Goal: Complete application form

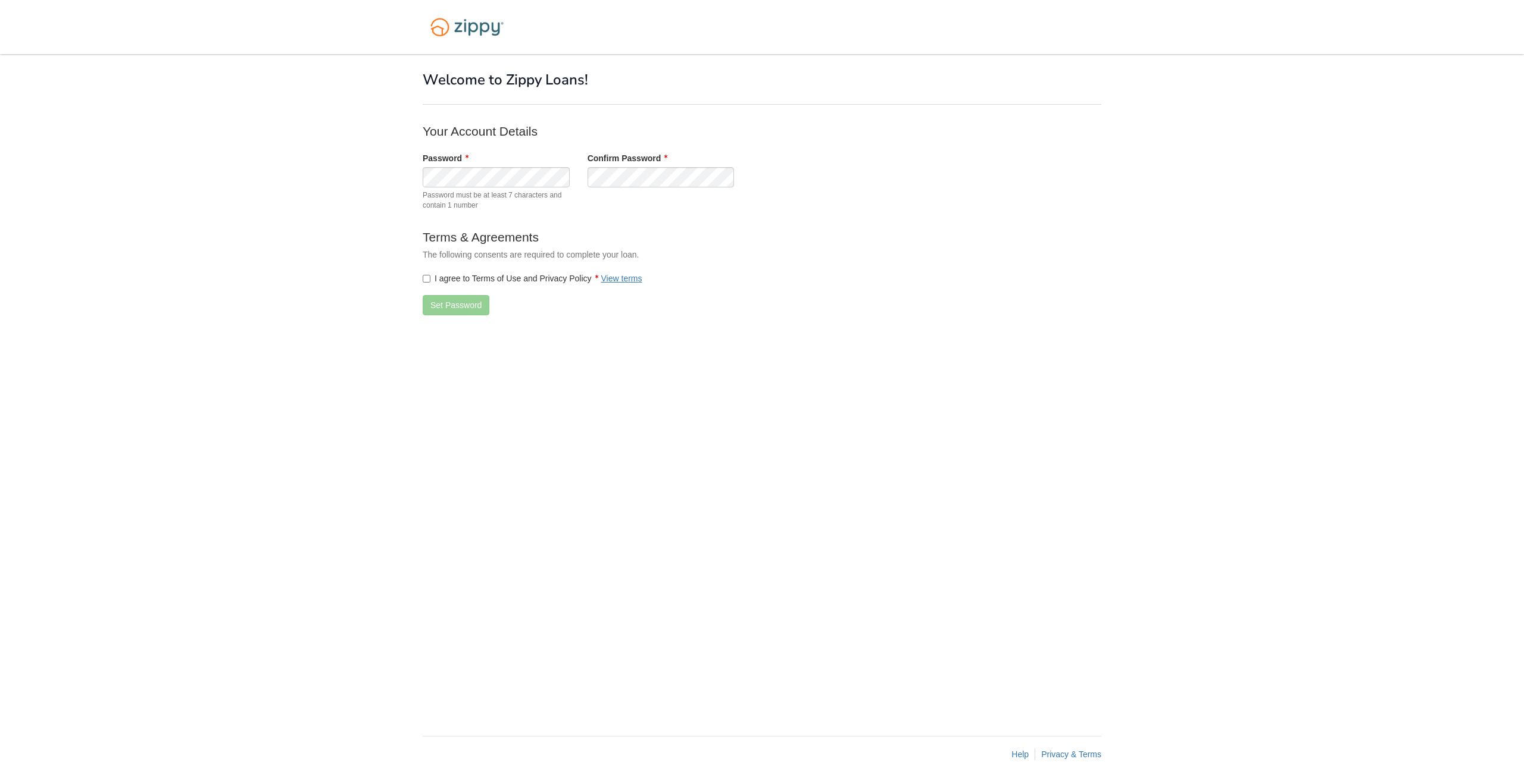
click at [531, 281] on label "I agree to Terms of Use and Privacy Policy View terms" at bounding box center [532, 278] width 220 height 12
click at [450, 311] on button "Set Password" at bounding box center [455, 305] width 66 height 20
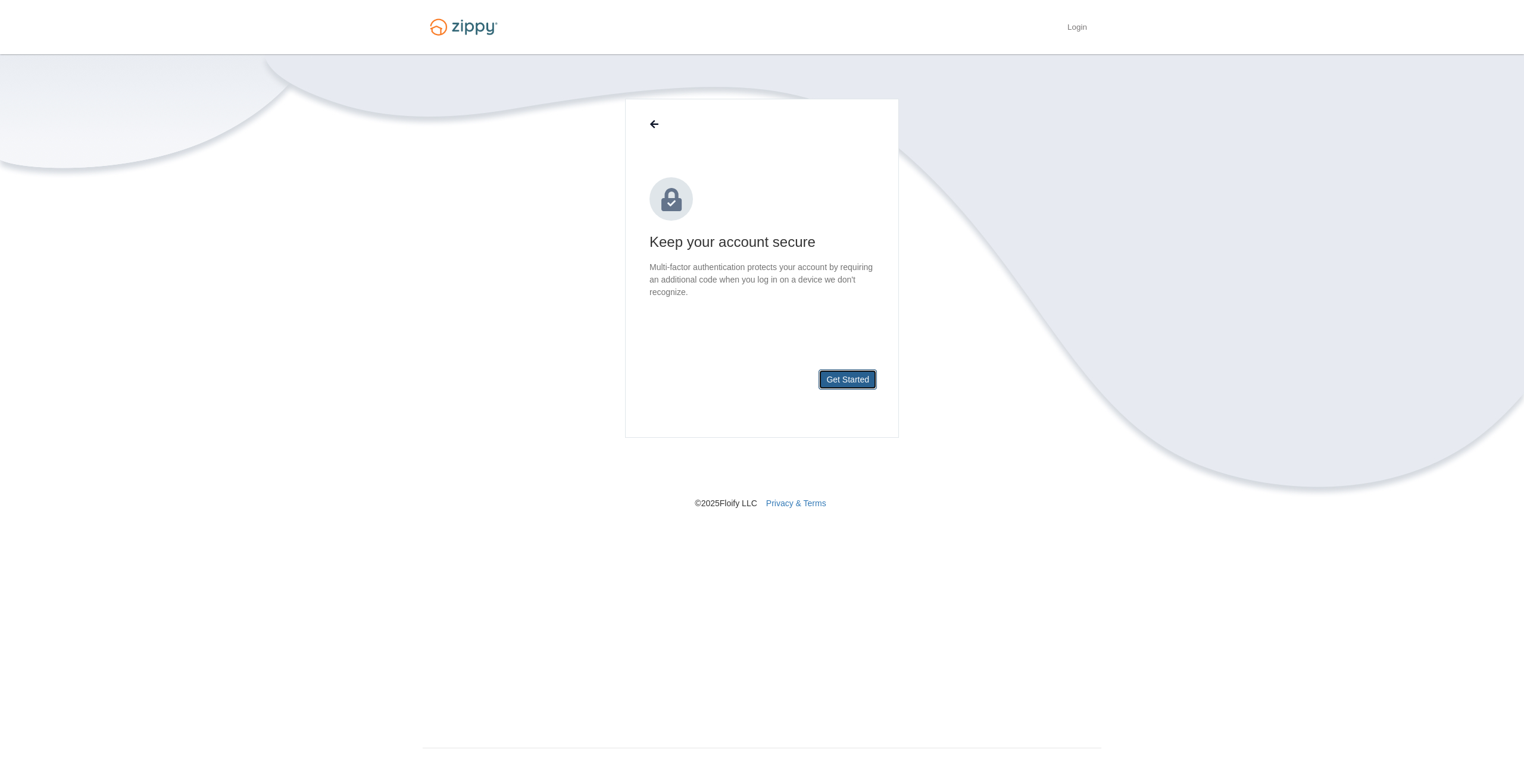
click at [846, 384] on button "Get Started" at bounding box center [847, 379] width 58 height 20
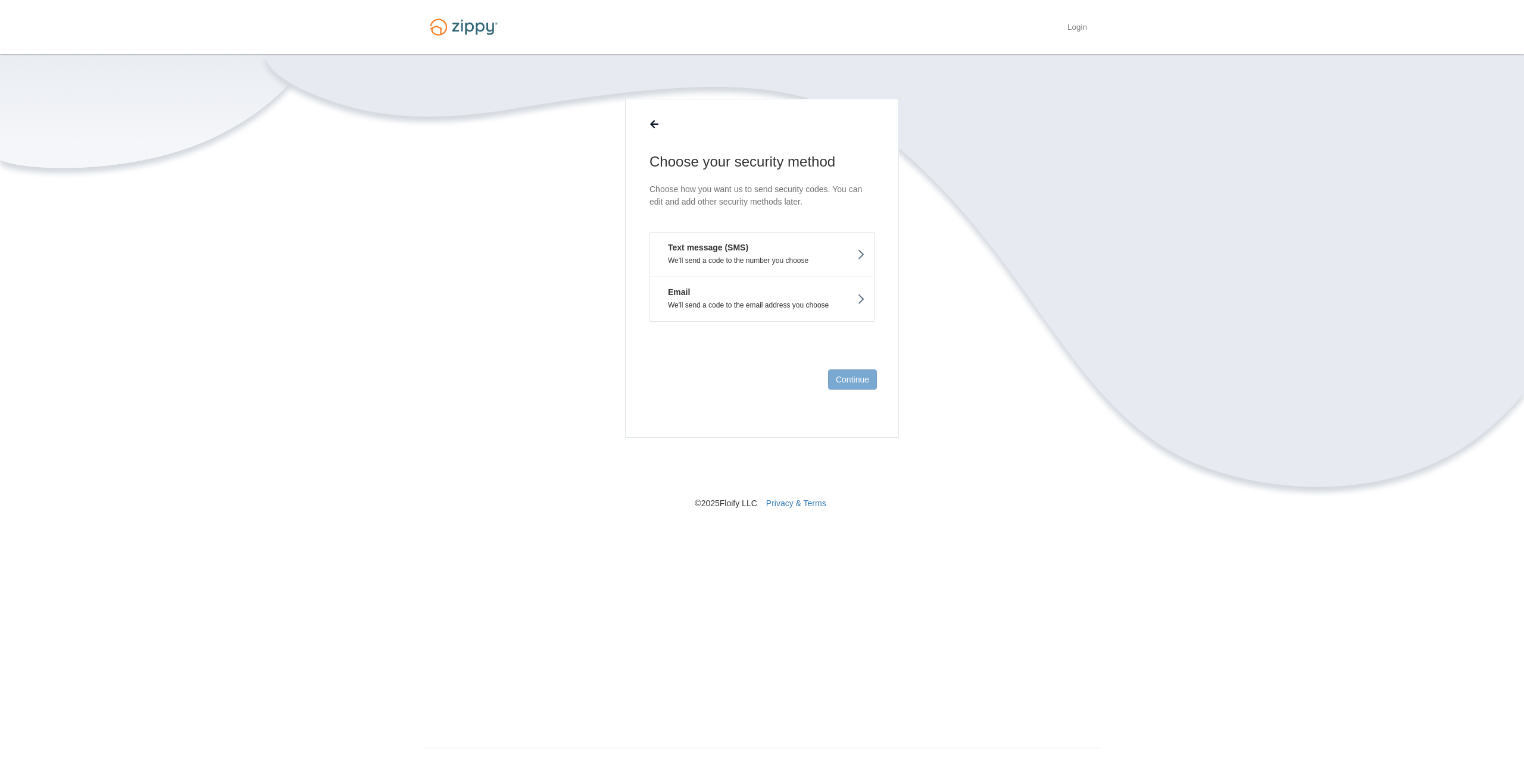
click at [769, 248] on button "Text message (SMS) We'll send a code to the number you choose" at bounding box center [762, 255] width 225 height 45
drag, startPoint x: 769, startPoint y: 230, endPoint x: 780, endPoint y: 239, distance: 14.2
click at [769, 232] on input "text" at bounding box center [762, 232] width 225 height 29
type input "**********"
click at [855, 386] on button "Send Code" at bounding box center [848, 379] width 58 height 20
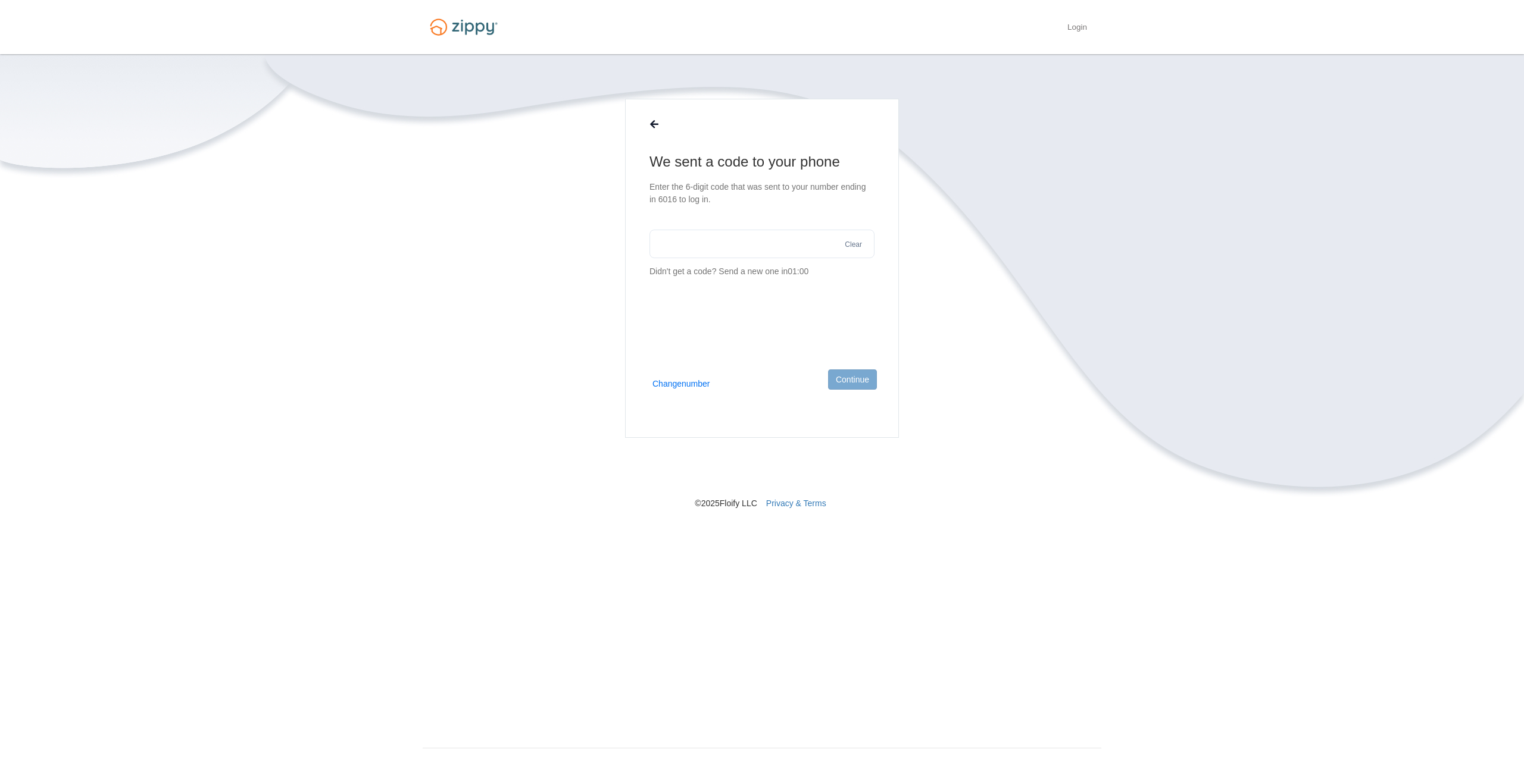
click at [775, 236] on input "text" at bounding box center [762, 244] width 225 height 29
type input "******"
click at [868, 372] on button "Continue" at bounding box center [851, 379] width 49 height 20
click at [795, 270] on button "Text message (SMS) We'll send a code to the number you choose ON" at bounding box center [762, 273] width 225 height 45
click at [871, 379] on button "Continue" at bounding box center [851, 379] width 49 height 20
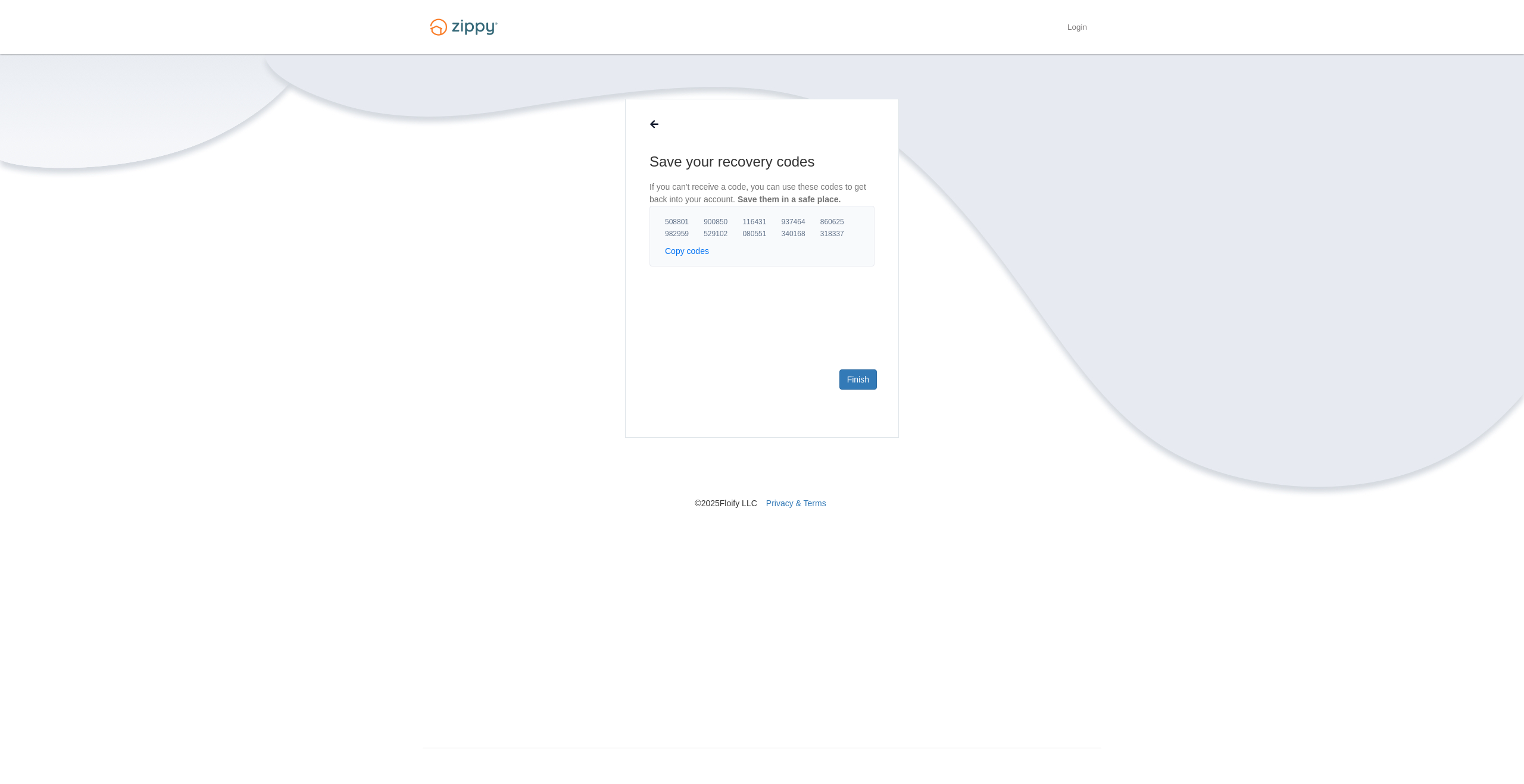
click at [714, 235] on span "529102" at bounding box center [723, 234] width 38 height 10
click at [863, 377] on link "Finish" at bounding box center [858, 379] width 38 height 20
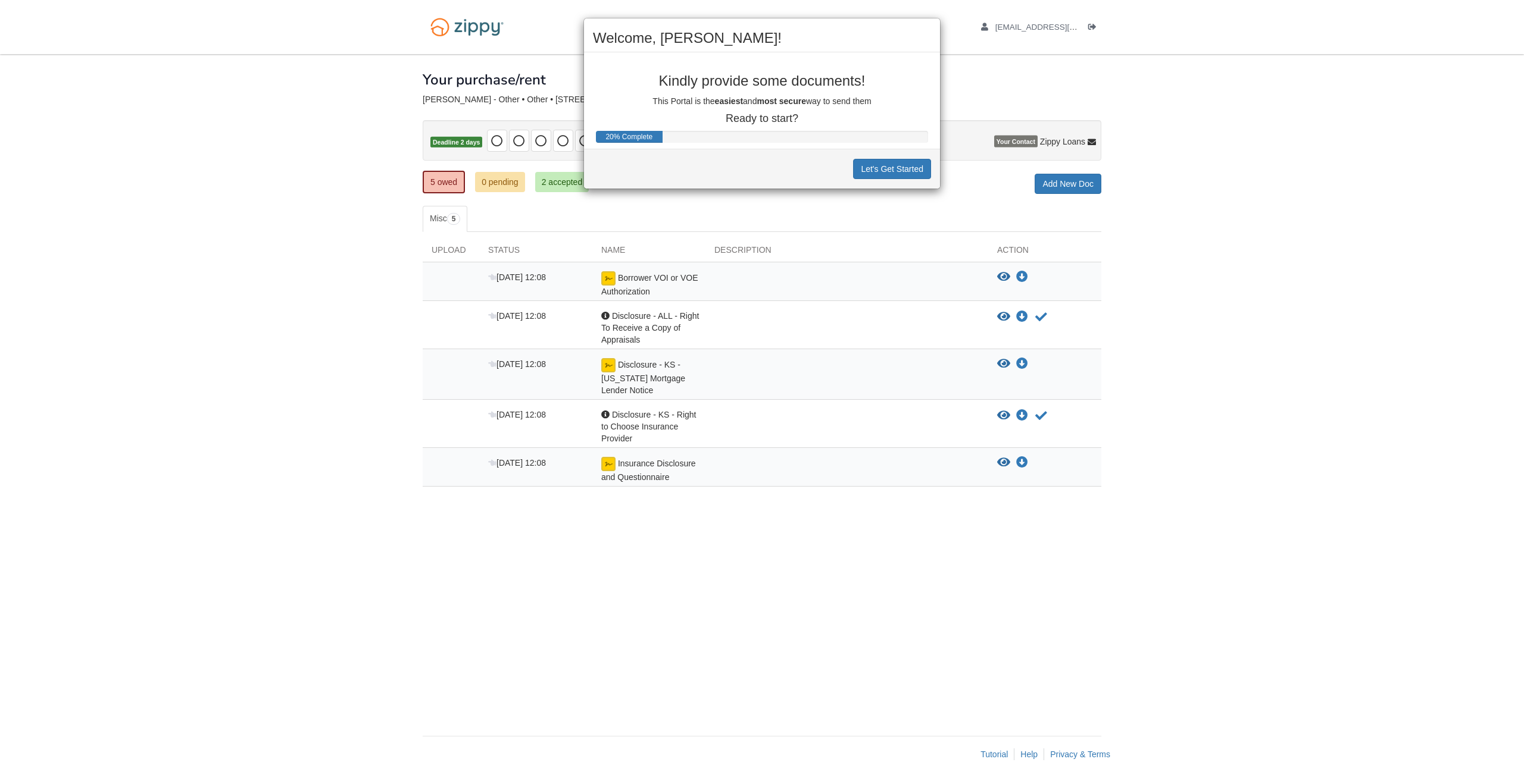
click at [1188, 271] on div "Welcome, Brandon! Kindly provide some documents! This Portal is the easiest and…" at bounding box center [762, 392] width 1524 height 784
click at [1150, 174] on div "Welcome, Brandon! Kindly provide some documents! This Portal is the easiest and…" at bounding box center [762, 392] width 1524 height 784
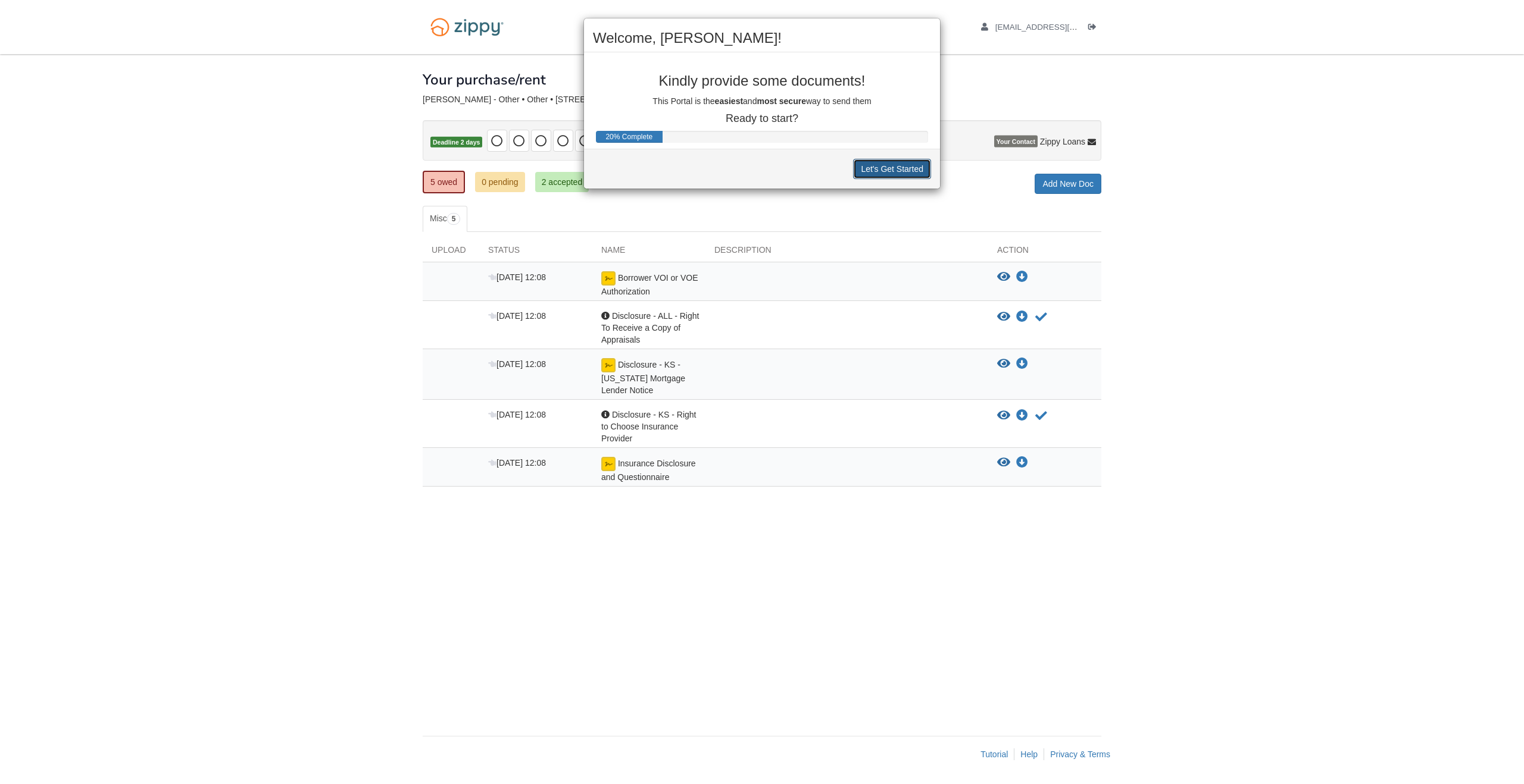
click at [891, 159] on button "Let's Get Started" at bounding box center [892, 168] width 78 height 20
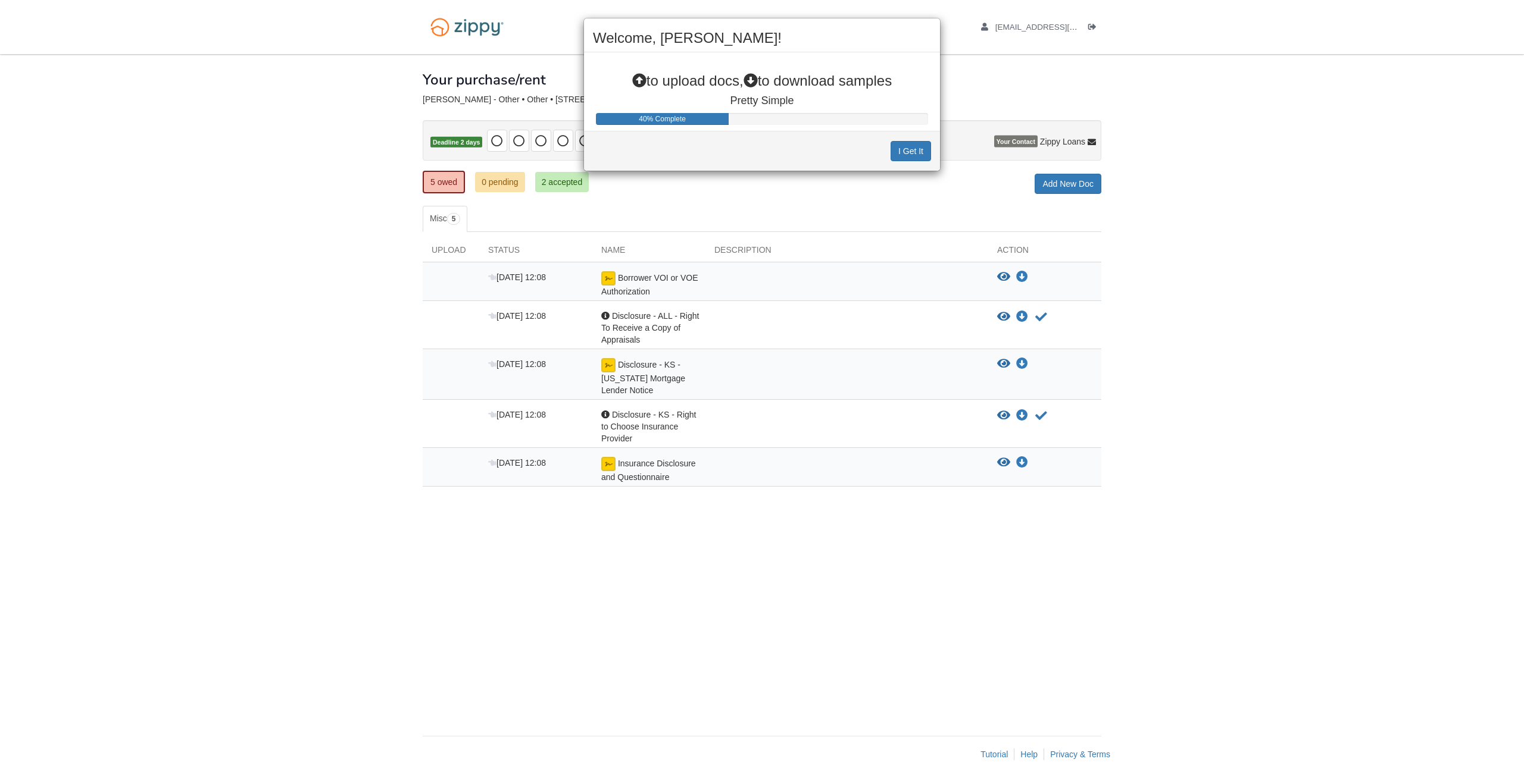
drag, startPoint x: 935, startPoint y: 118, endPoint x: 943, endPoint y: 121, distance: 8.5
click at [937, 120] on div "Welcome, Brandon! to upload docs, to download samples Pretty Simple 40% Complet…" at bounding box center [761, 94] width 357 height 153
click at [905, 159] on button "I Get It" at bounding box center [911, 151] width 41 height 20
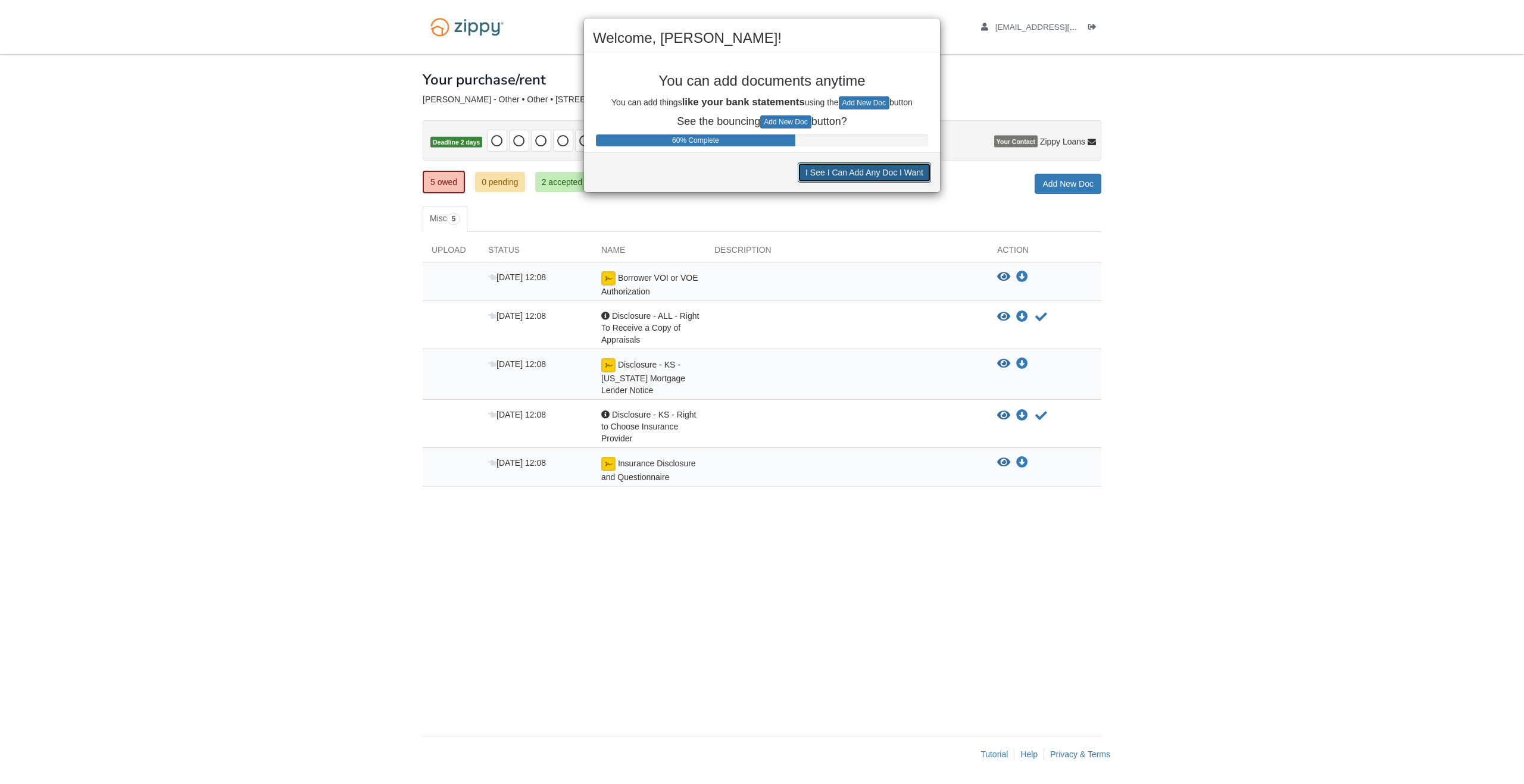
click at [871, 173] on button "I See I Can Add Any Doc I Want" at bounding box center [863, 172] width 133 height 20
click at [865, 172] on button "I See I Can Decline to Provide a Doc" at bounding box center [855, 171] width 151 height 20
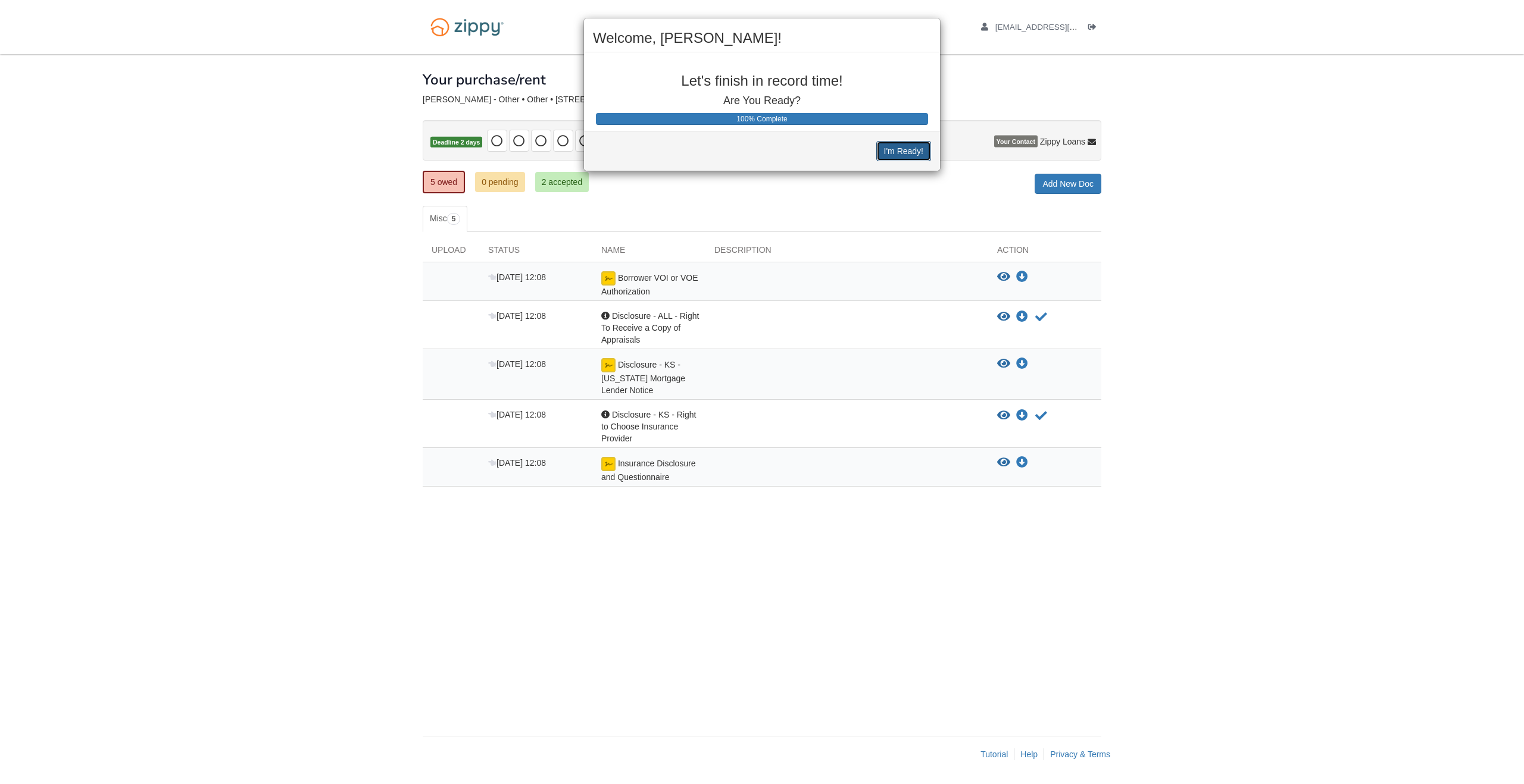
click at [915, 151] on button "I'm Ready!" at bounding box center [903, 151] width 55 height 20
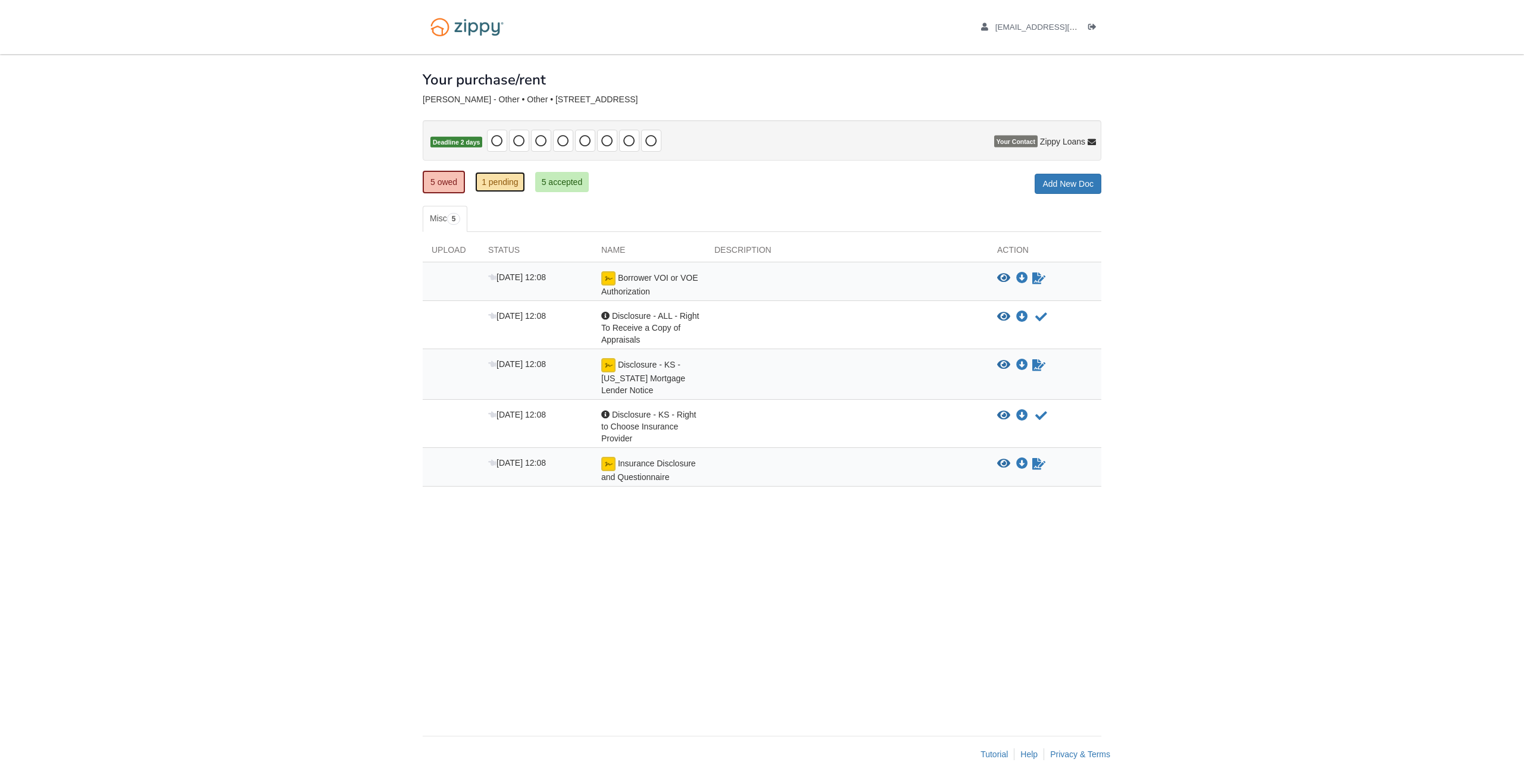
click at [496, 188] on link "1 pending" at bounding box center [500, 181] width 50 height 20
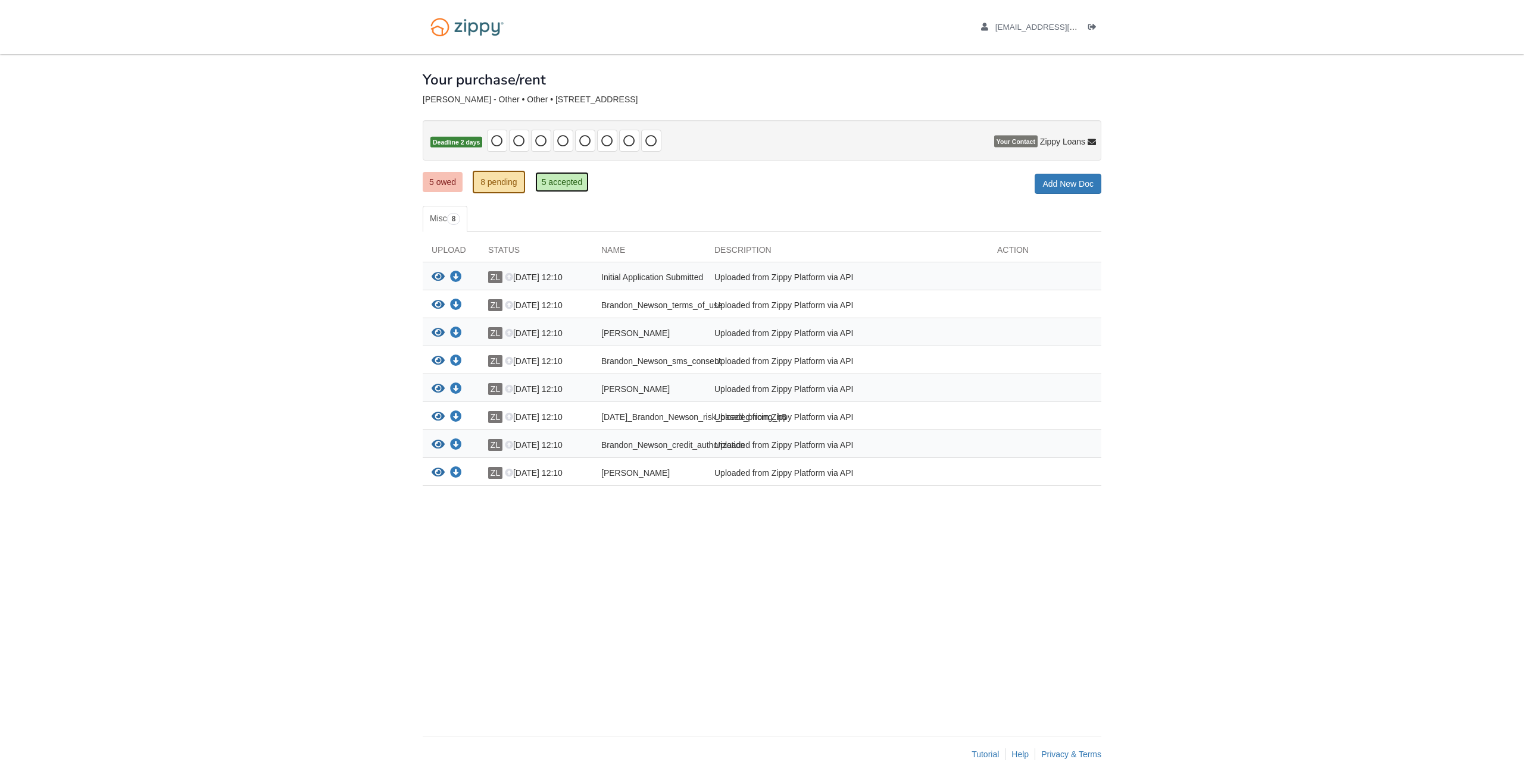
click at [566, 190] on link "5 accepted" at bounding box center [562, 181] width 54 height 20
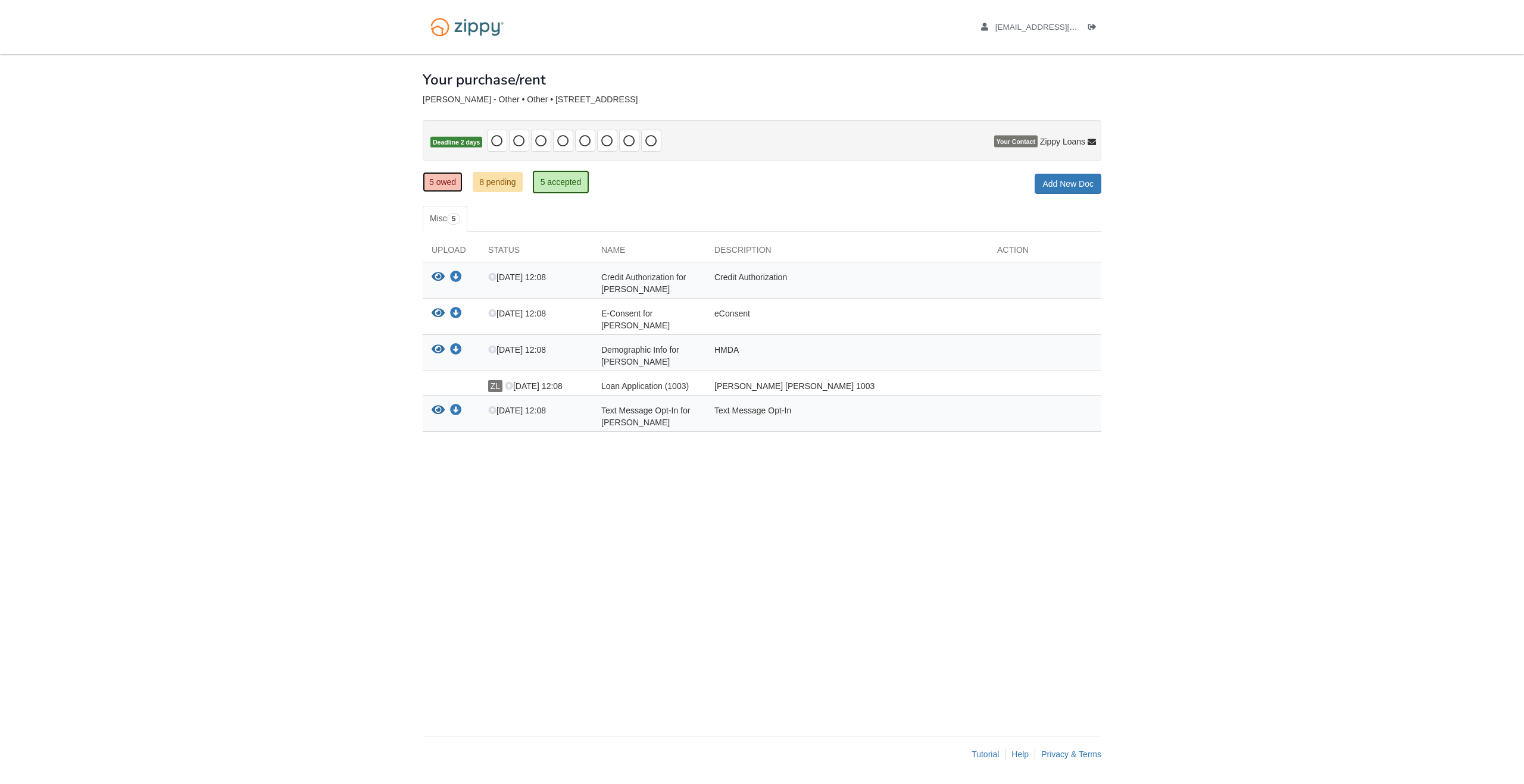
click at [453, 188] on link "5 owed" at bounding box center [443, 181] width 40 height 20
